Goal: Task Accomplishment & Management: Manage account settings

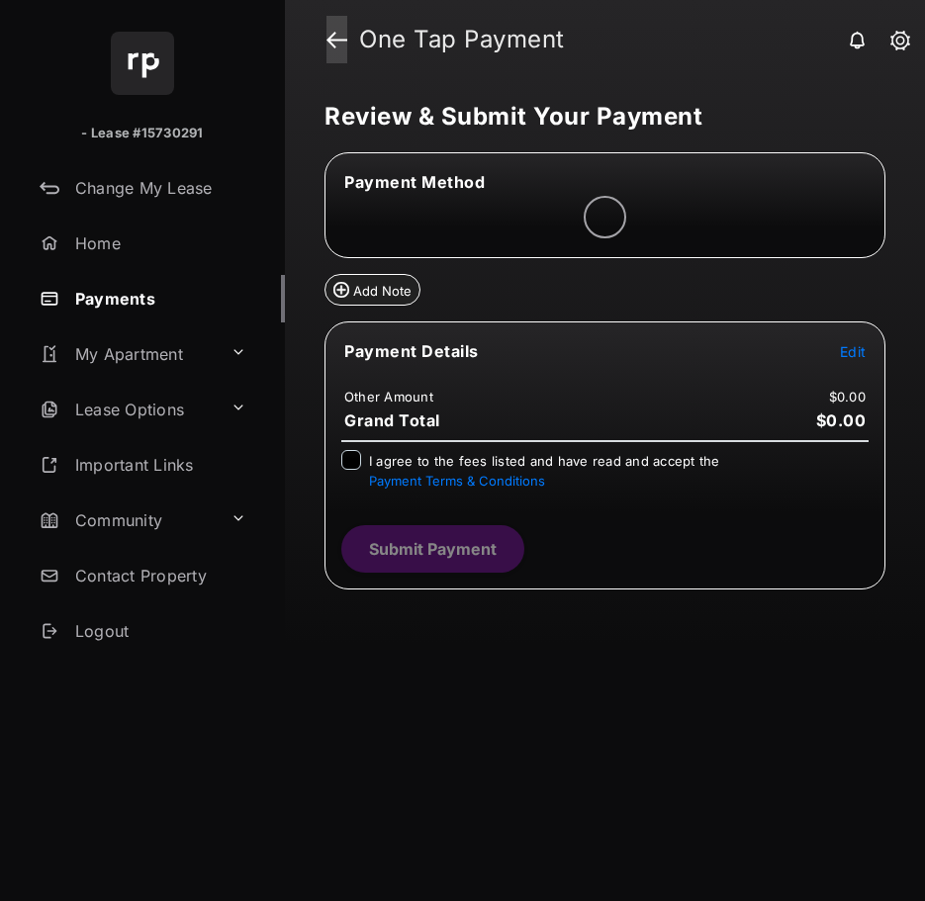
click at [333, 44] on link at bounding box center [336, 39] width 21 height 47
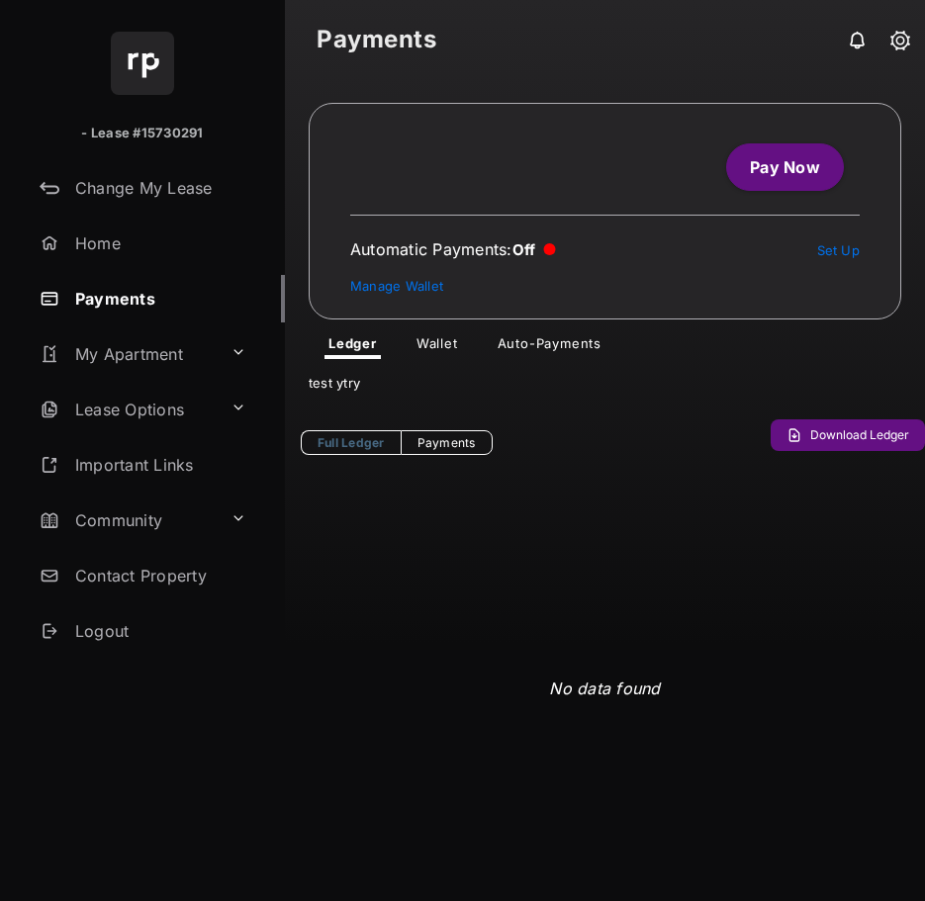
click at [435, 339] on link "Wallet" at bounding box center [437, 347] width 73 height 24
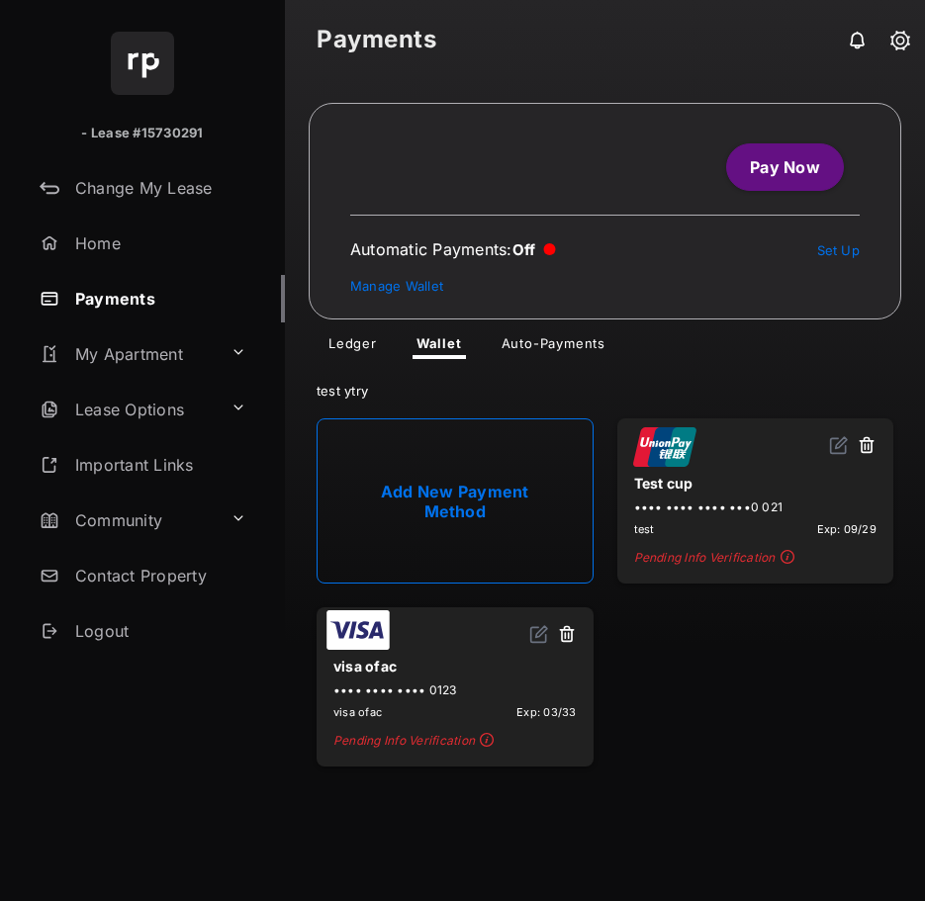
click at [498, 488] on link "Add New Payment Method" at bounding box center [455, 500] width 277 height 165
